Goal: Navigation & Orientation: Find specific page/section

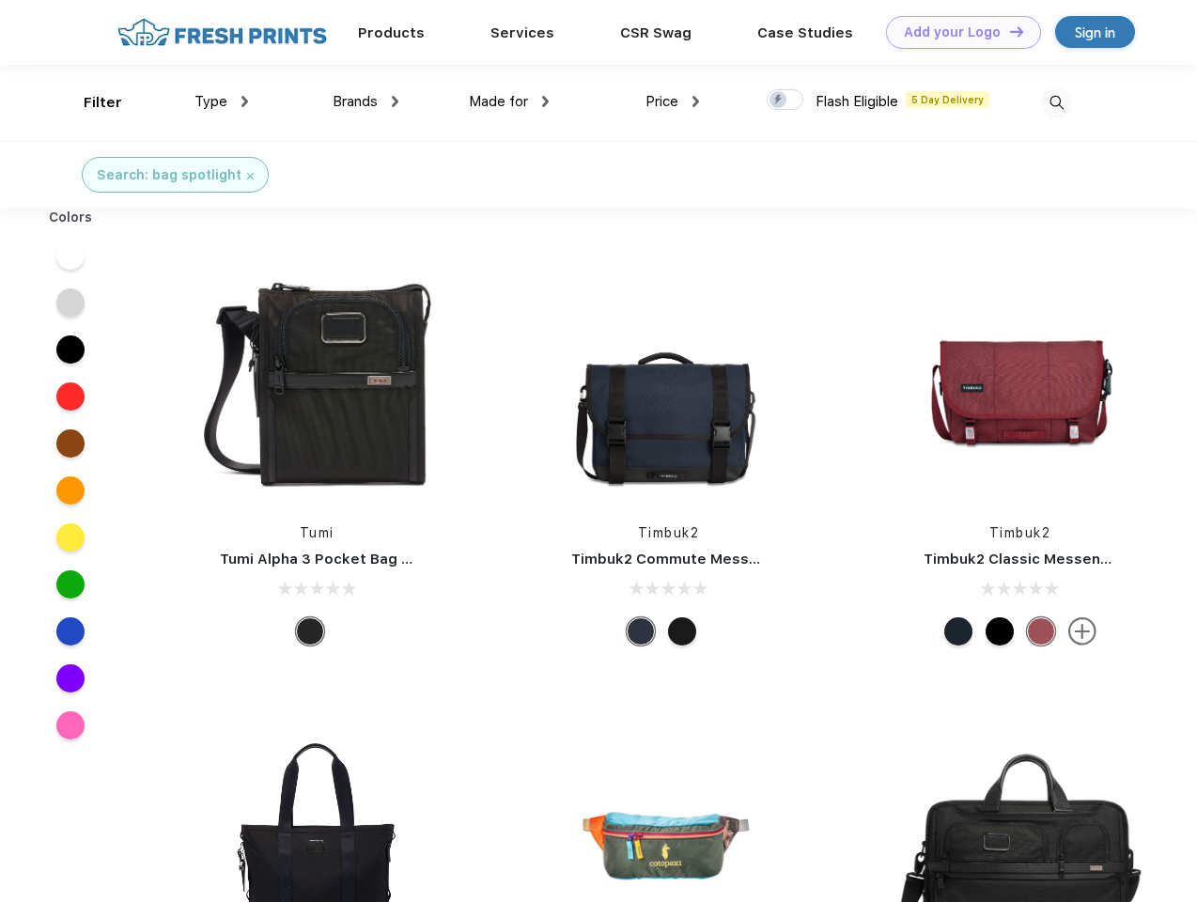
click at [957, 32] on link "Add your Logo Design Tool" at bounding box center [963, 32] width 155 height 33
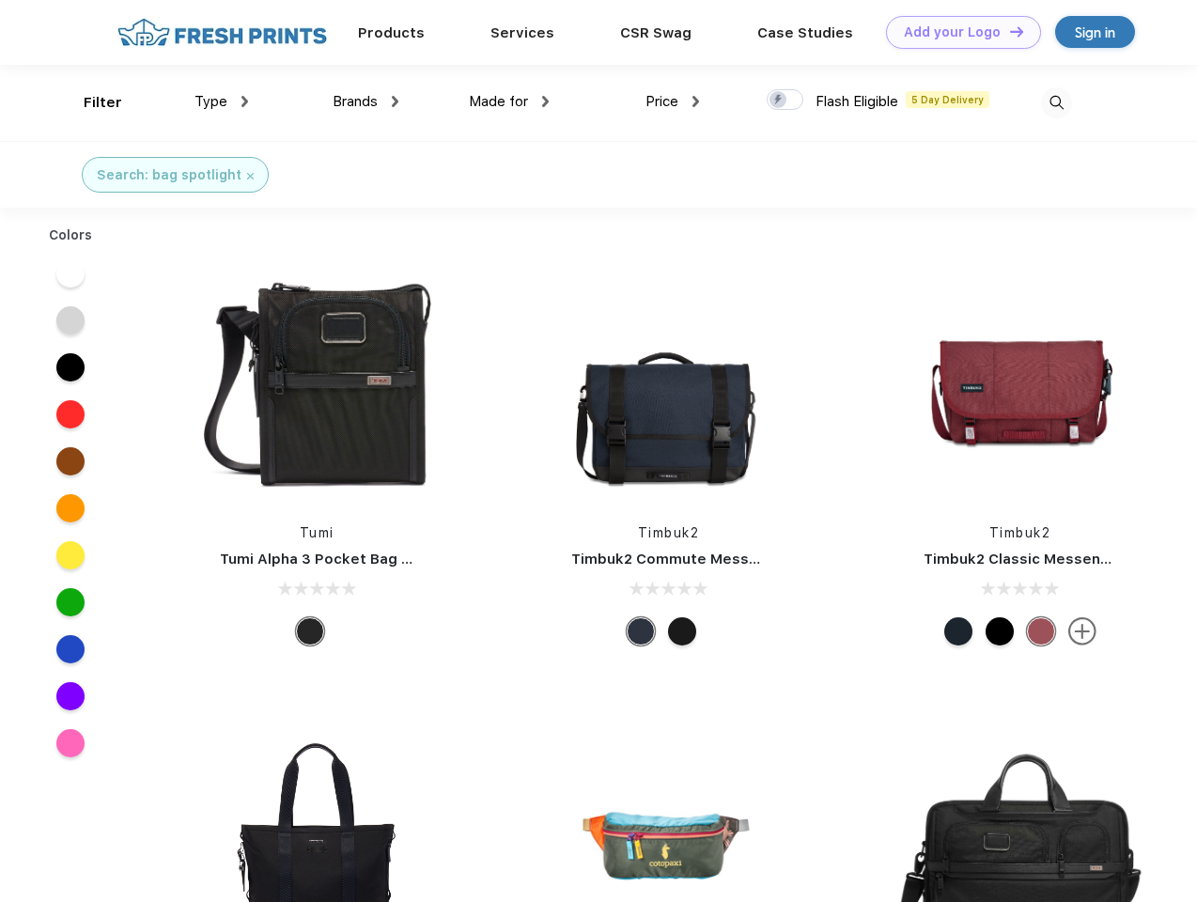
click at [0, 0] on div "Design Tool" at bounding box center [0, 0] width 0 height 0
click at [1008, 31] on link "Add your Logo Design Tool" at bounding box center [963, 32] width 155 height 33
click at [90, 102] on div "Filter" at bounding box center [103, 103] width 39 height 22
click at [222, 102] on span "Type" at bounding box center [211, 101] width 33 height 17
click at [366, 102] on span "Brands" at bounding box center [355, 101] width 45 height 17
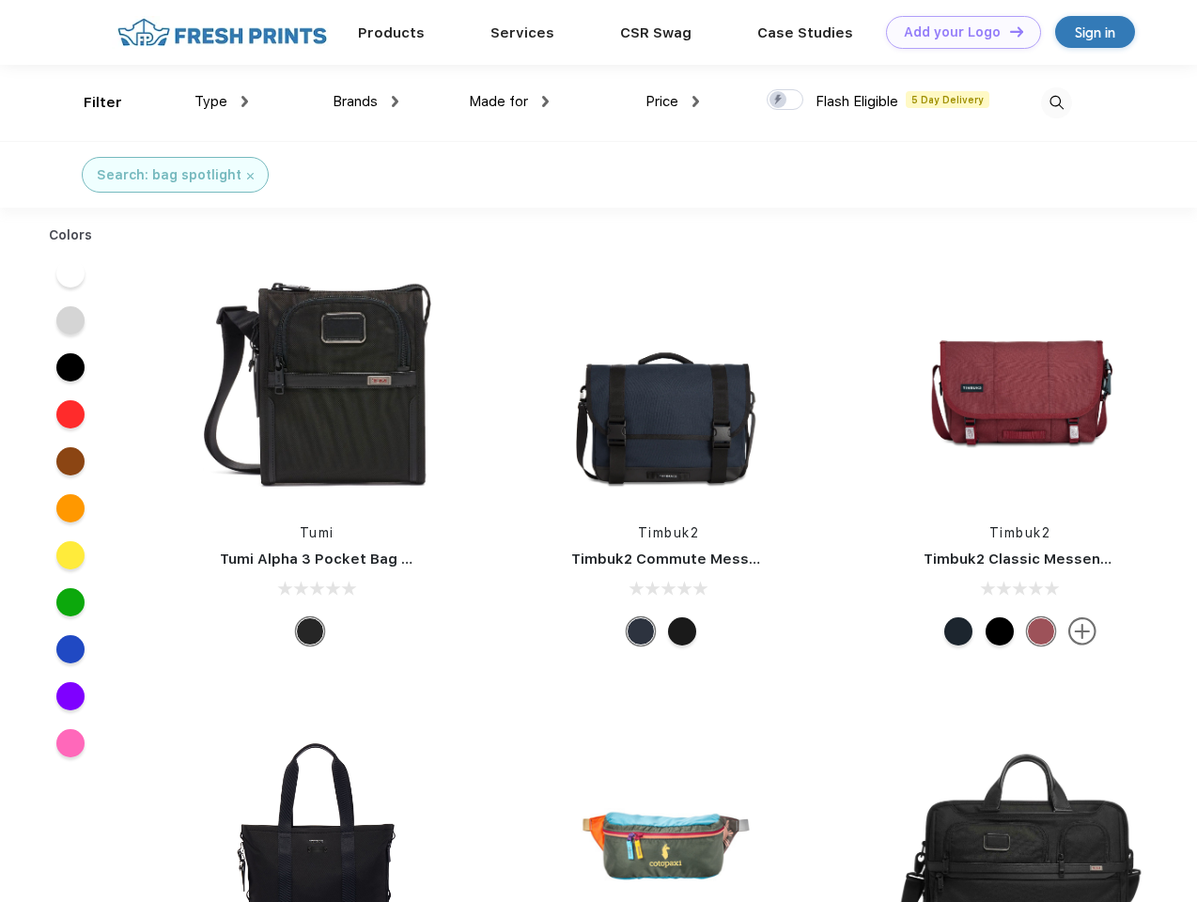
click at [509, 102] on span "Made for" at bounding box center [498, 101] width 59 height 17
click at [673, 102] on span "Price" at bounding box center [662, 101] width 33 height 17
click at [786, 101] on div at bounding box center [785, 99] width 37 height 21
click at [779, 101] on input "checkbox" at bounding box center [773, 94] width 12 height 12
click at [1056, 102] on img at bounding box center [1056, 102] width 31 height 31
